Goal: Task Accomplishment & Management: Manage account settings

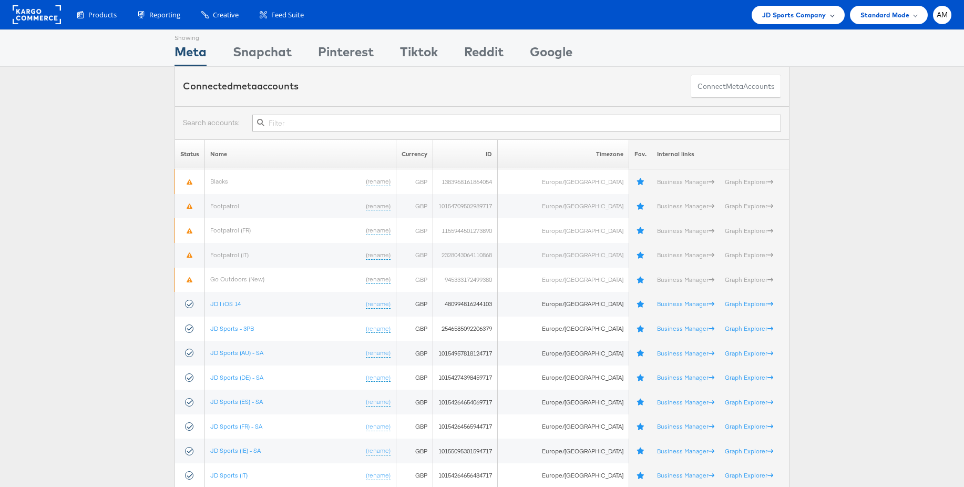
click at [781, 16] on span "JD Sports Company" at bounding box center [794, 14] width 64 height 11
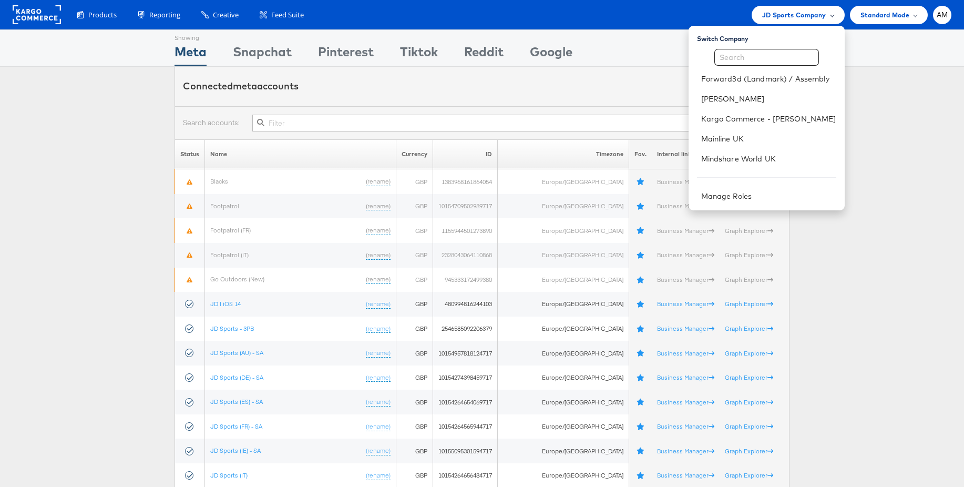
scroll to position [5, 0]
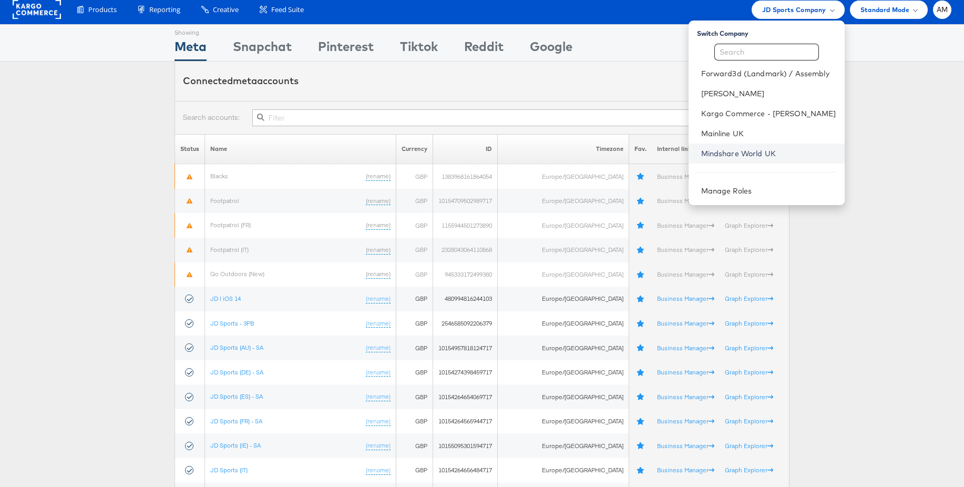
click at [743, 152] on link "Mindshare World UK" at bounding box center [768, 153] width 135 height 11
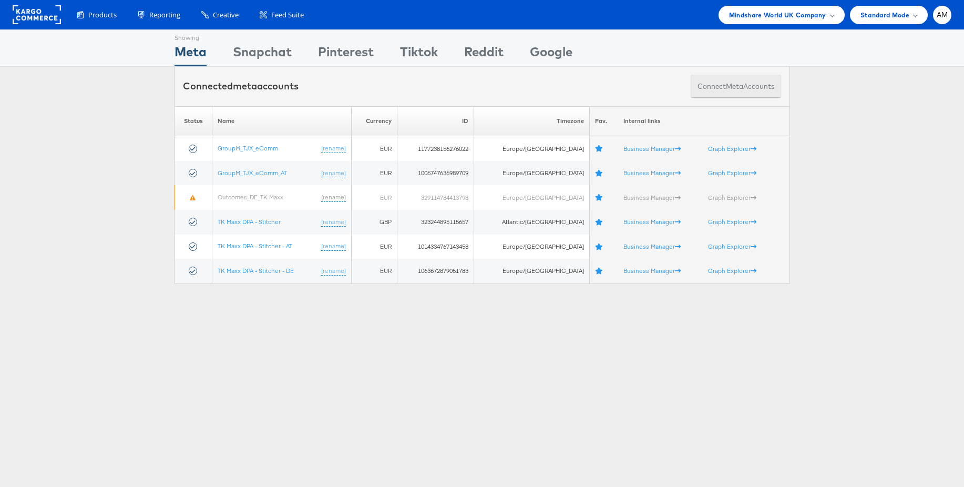
click at [708, 89] on button "Connect meta Accounts" at bounding box center [736, 87] width 90 height 24
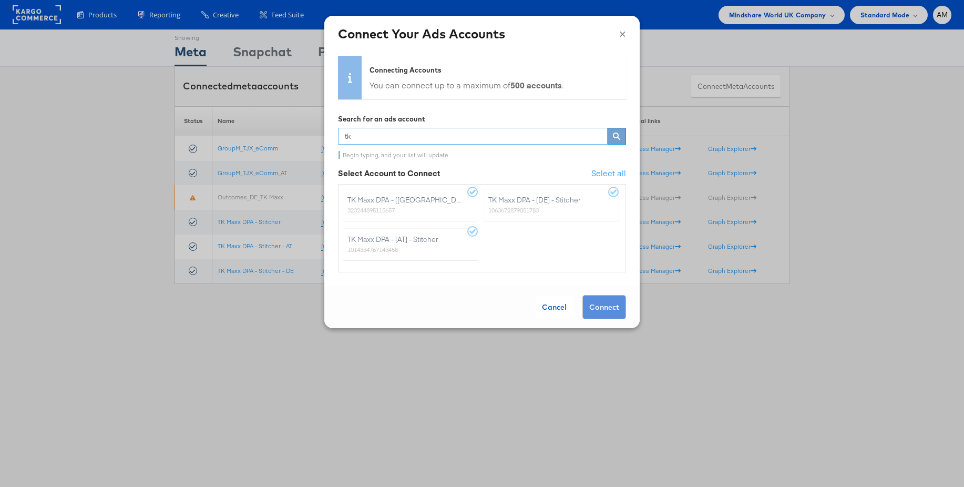
type input "tk"
click at [620, 33] on button "×" at bounding box center [622, 33] width 7 height 16
